Goal: Check status: Check status

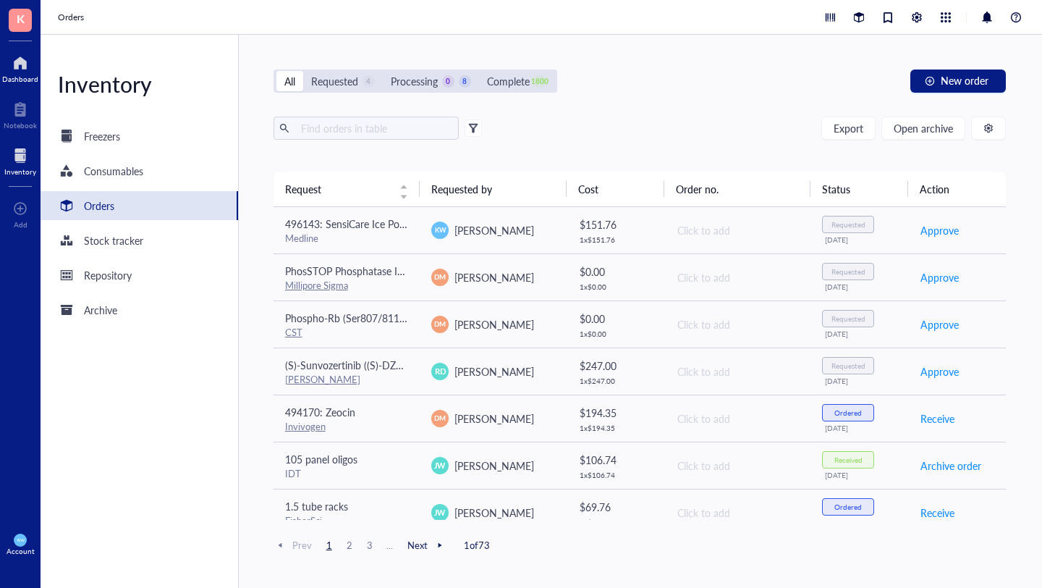
scroll to position [410, 0]
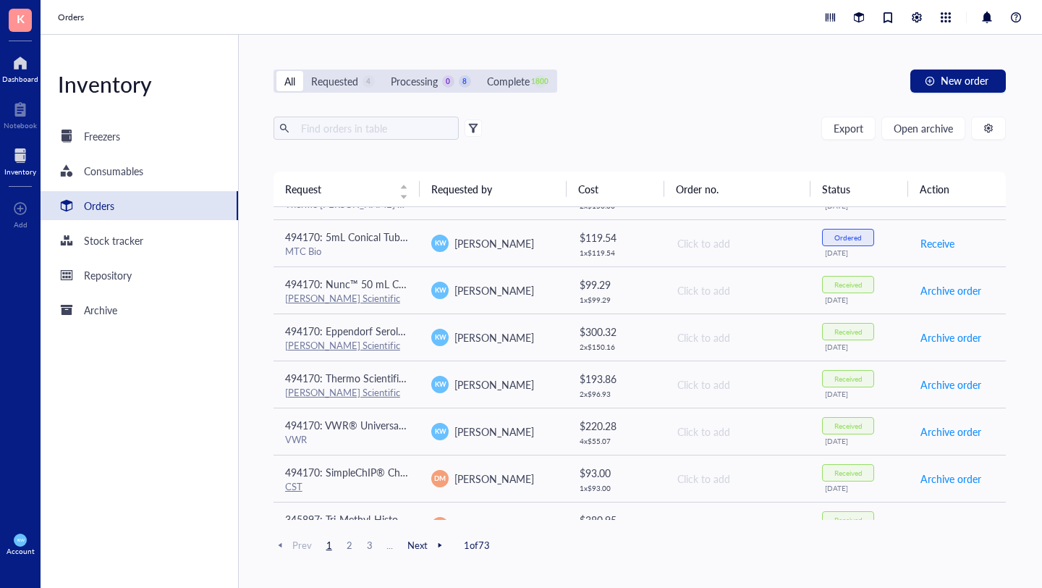
click at [24, 75] on div "Dashboard" at bounding box center [20, 79] width 36 height 9
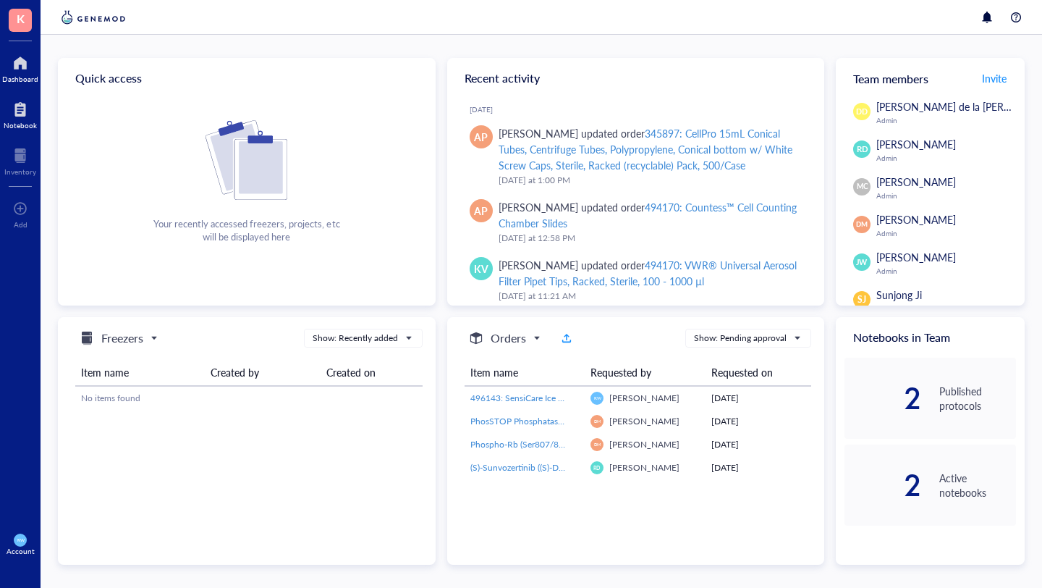
click at [25, 116] on div at bounding box center [20, 109] width 33 height 23
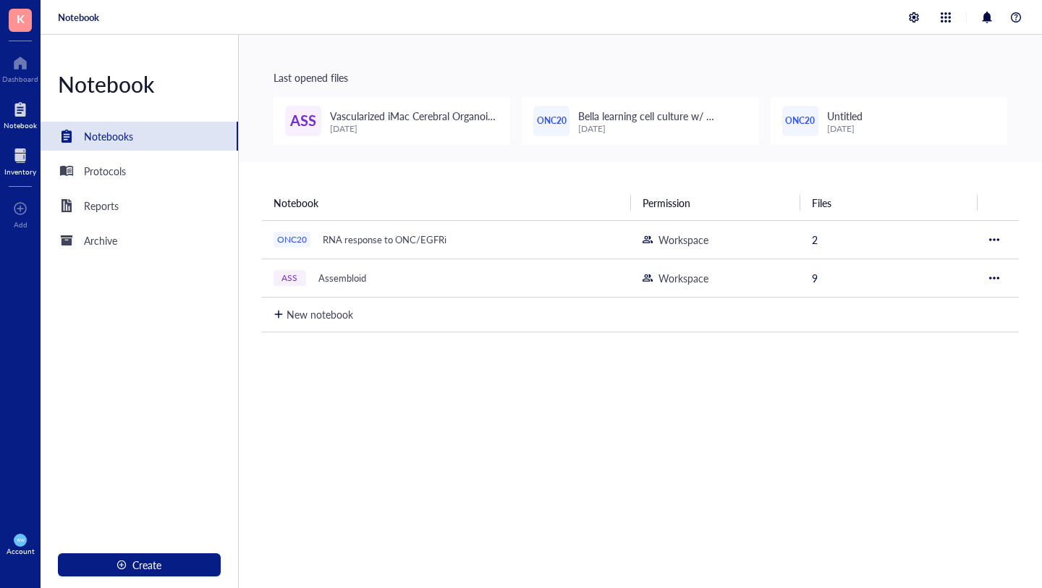
click at [11, 150] on div at bounding box center [20, 155] width 32 height 23
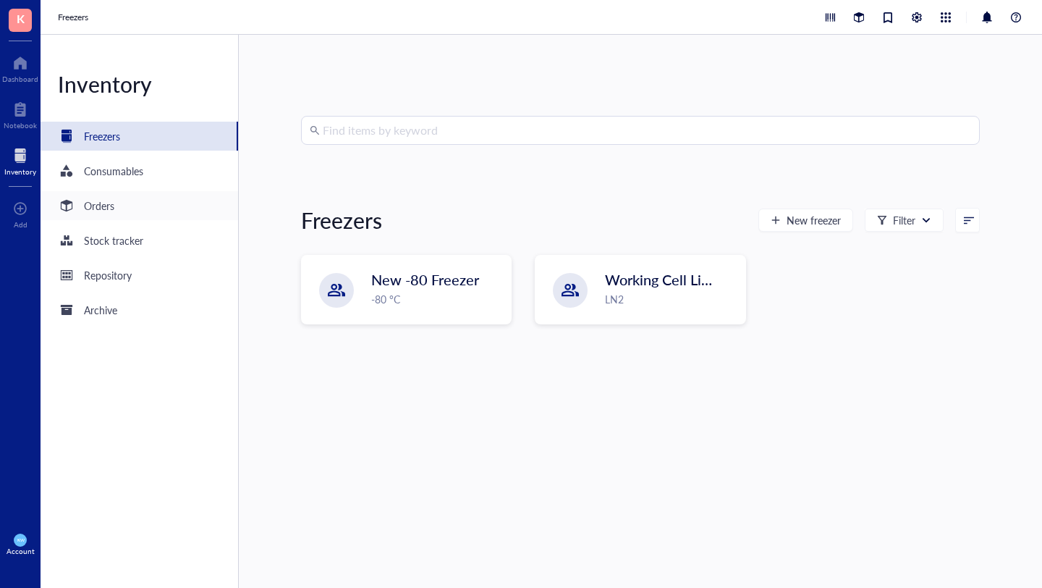
click at [109, 209] on div "Orders" at bounding box center [99, 206] width 30 height 16
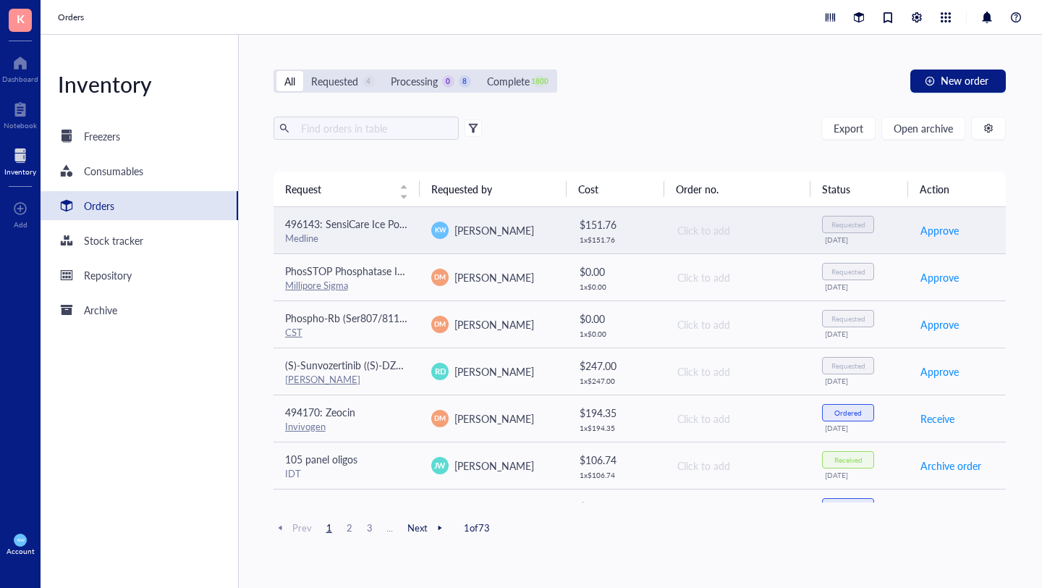
click at [364, 237] on div "Medline" at bounding box center [347, 238] width 124 height 13
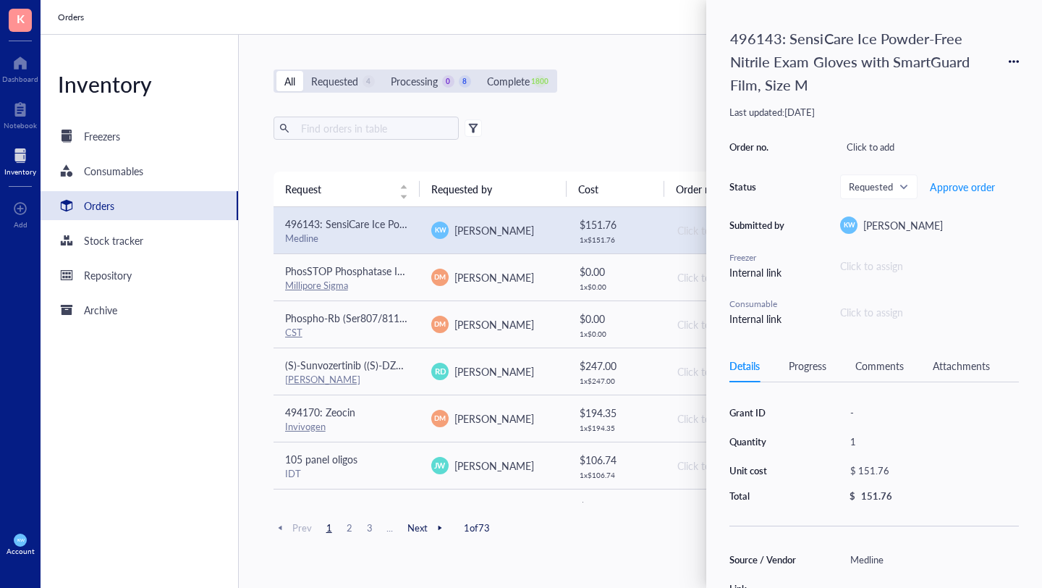
click at [219, 62] on div "Inventory Freezers Consumables Orders Stock tracker Repository Archive" at bounding box center [140, 311] width 198 height 553
